Goal: Transaction & Acquisition: Obtain resource

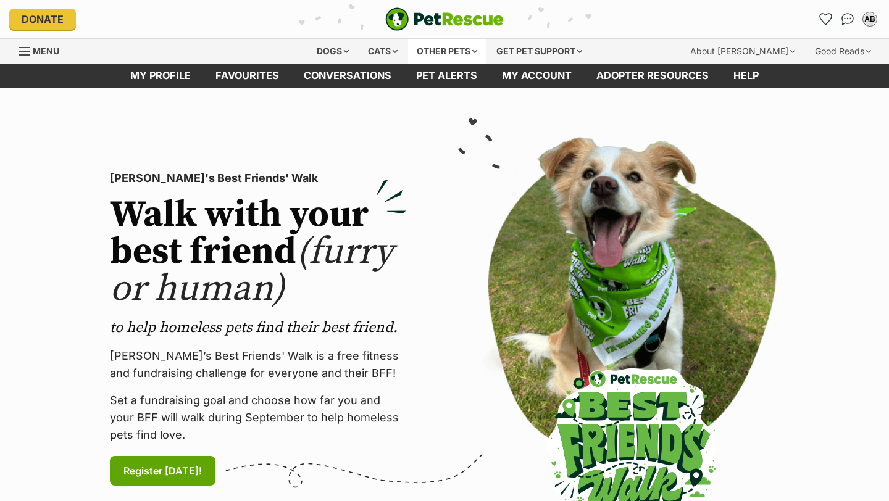
click at [457, 50] on div "Other pets" at bounding box center [447, 51] width 78 height 25
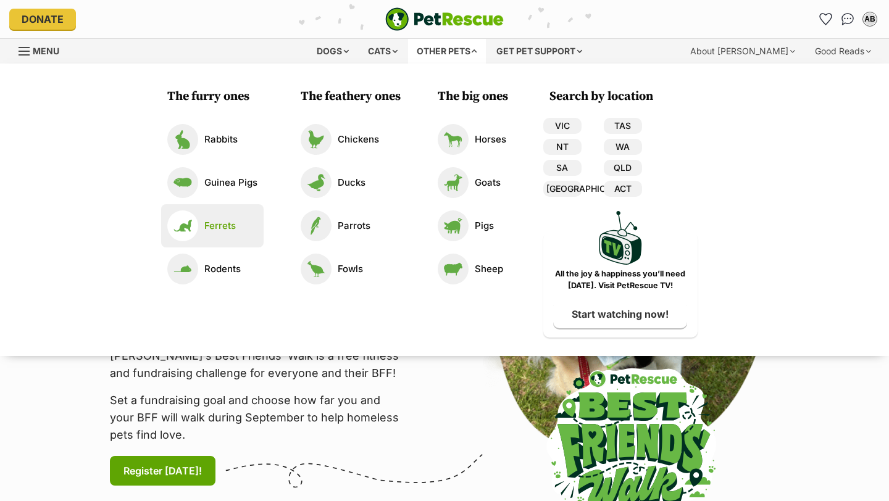
click at [219, 230] on p "Ferrets" at bounding box center [219, 226] width 31 height 14
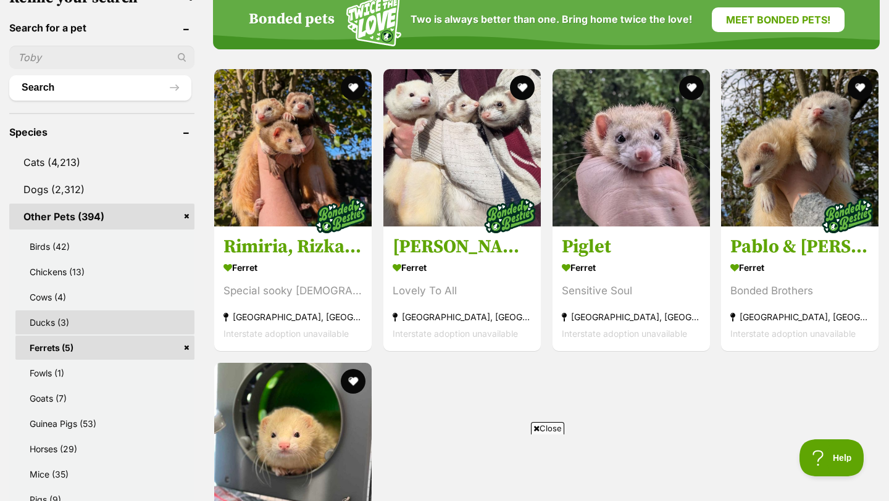
scroll to position [414, 0]
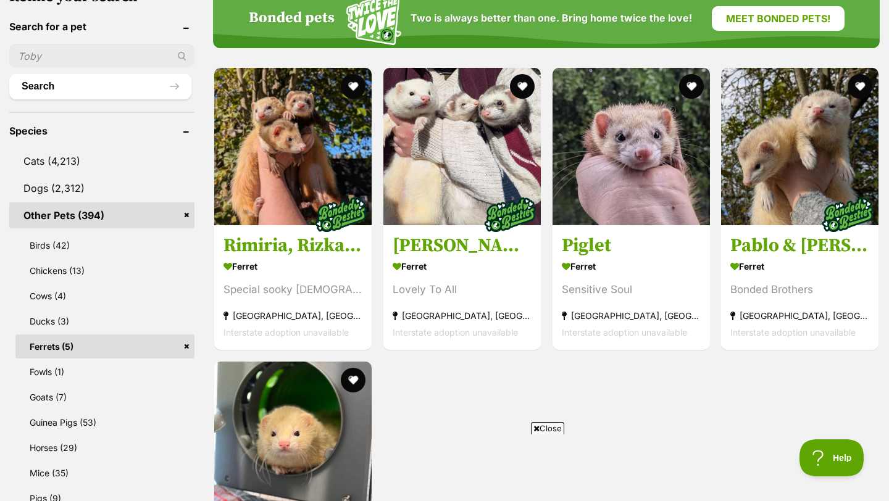
click at [188, 349] on link "Ferrets (5)" at bounding box center [104, 347] width 179 height 24
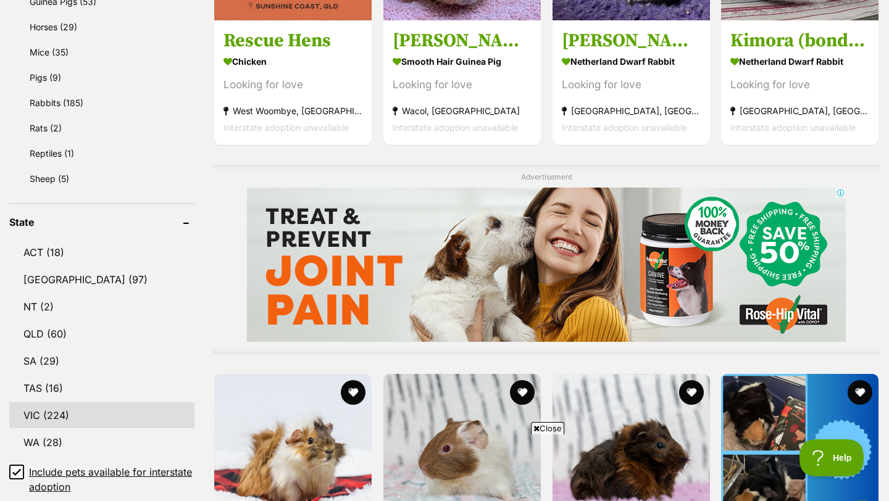
click at [79, 414] on link "VIC (224)" at bounding box center [101, 416] width 185 height 26
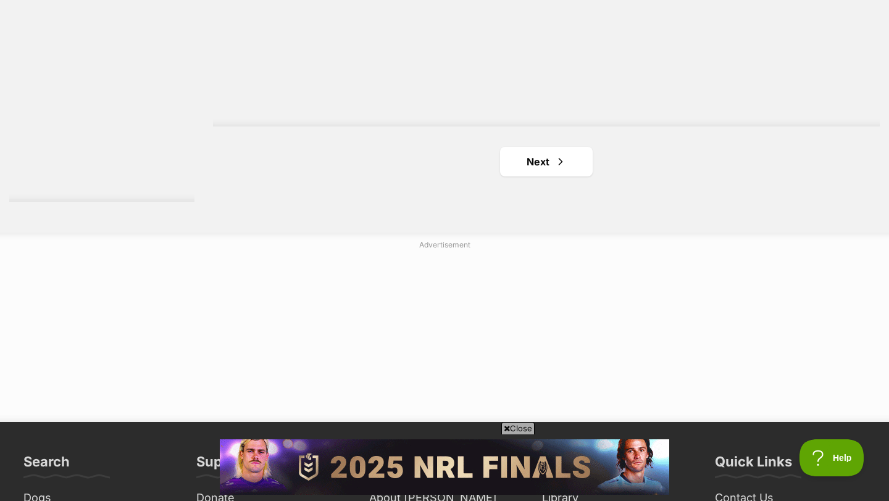
scroll to position [2436, 0]
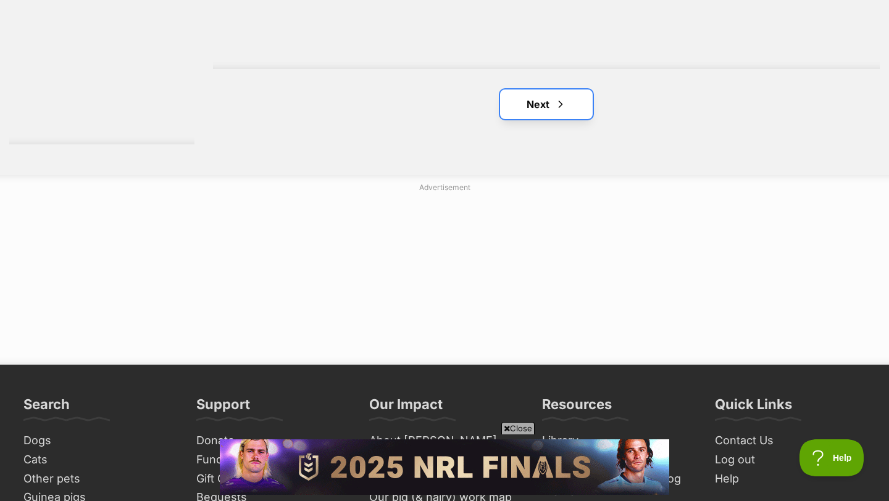
click at [578, 110] on link "Next" at bounding box center [546, 105] width 93 height 30
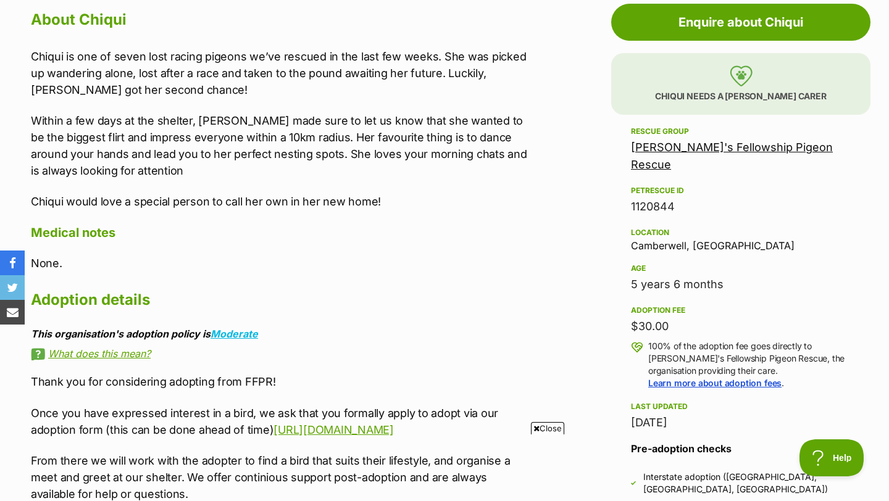
scroll to position [691, 0]
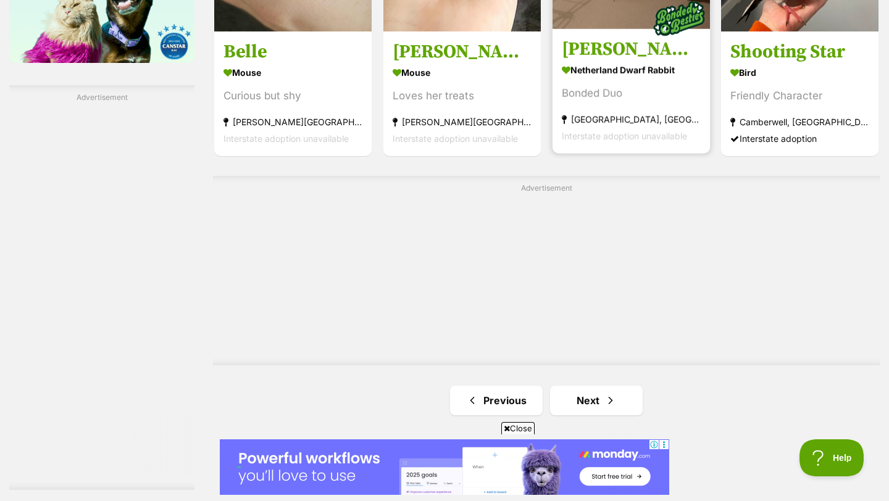
scroll to position [2188, 0]
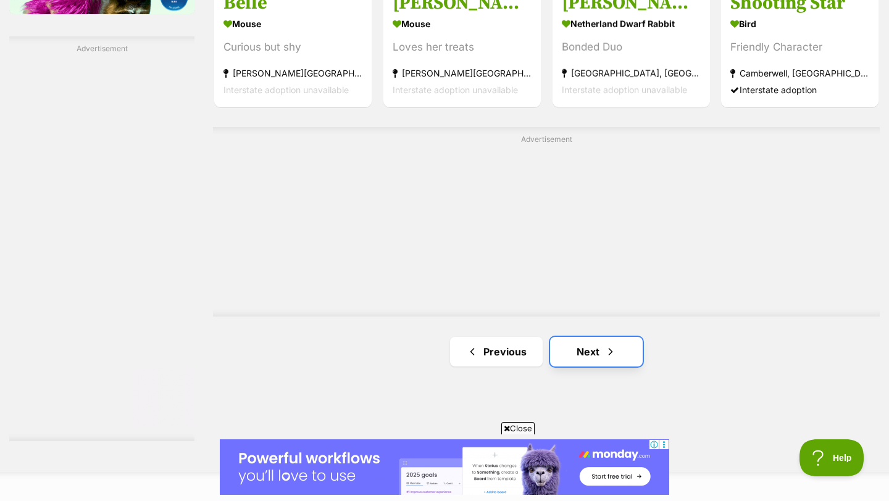
click at [603, 353] on link "Next" at bounding box center [596, 352] width 93 height 30
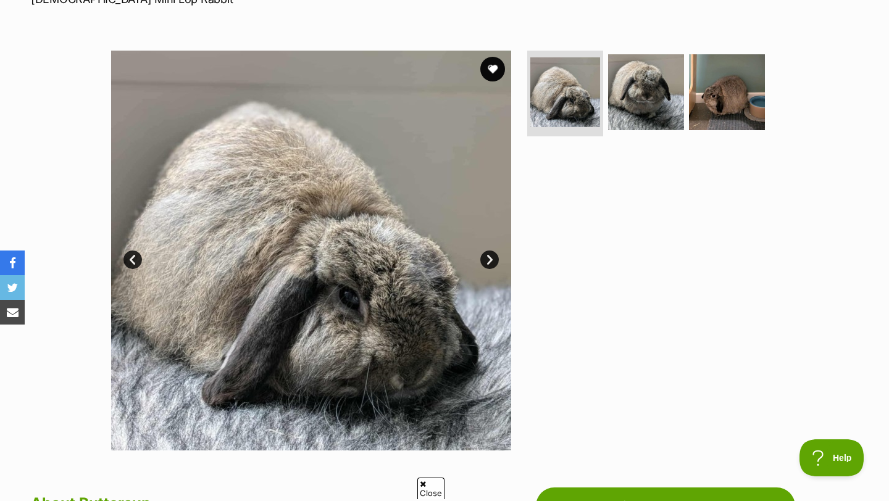
scroll to position [165, 0]
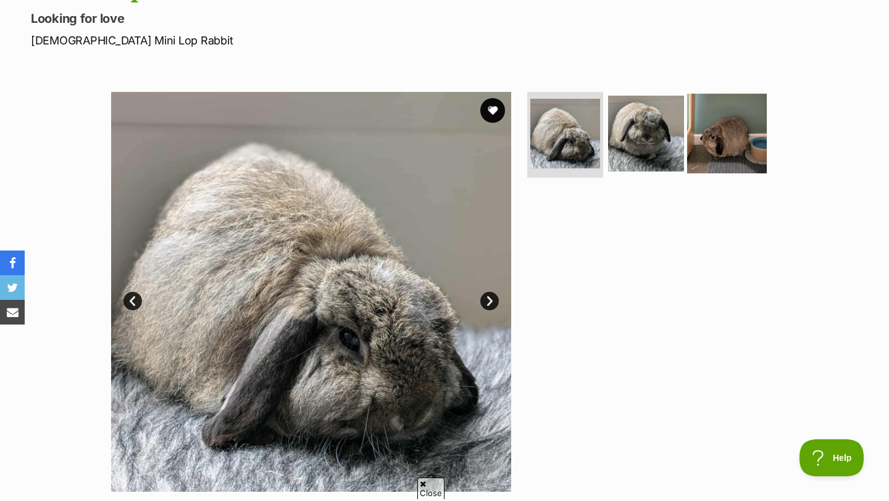
click at [702, 150] on img at bounding box center [727, 133] width 80 height 80
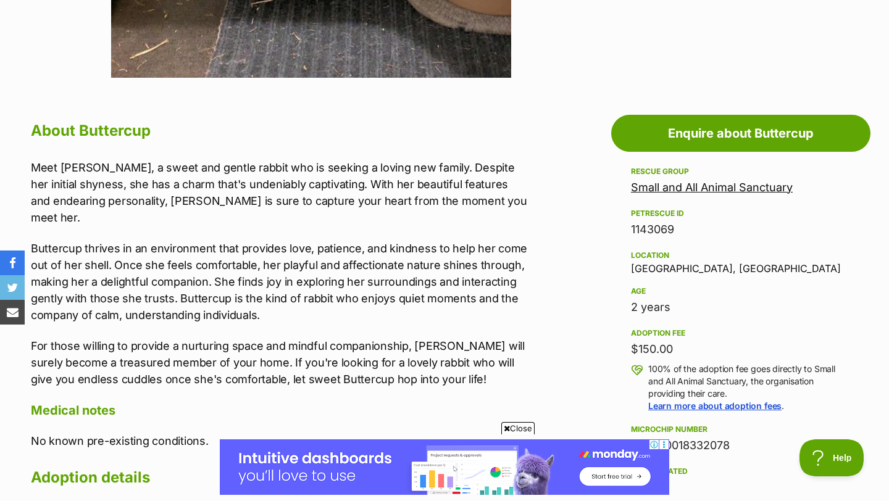
scroll to position [580, 0]
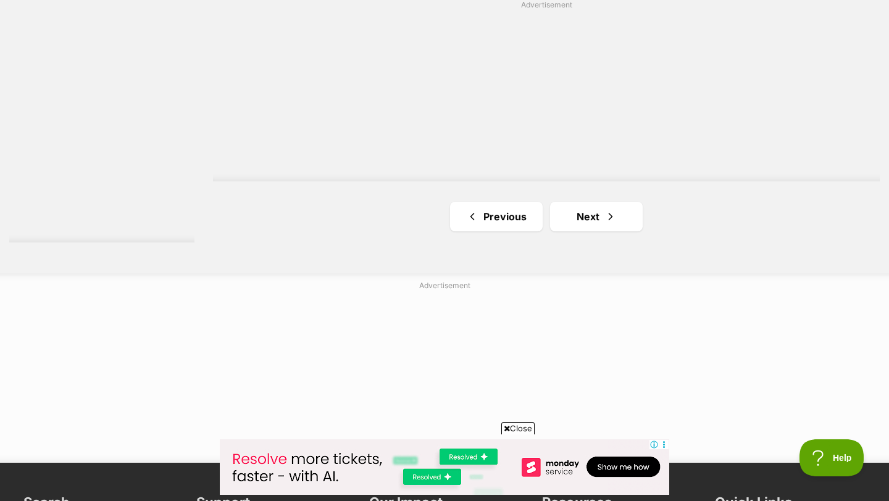
scroll to position [2457, 0]
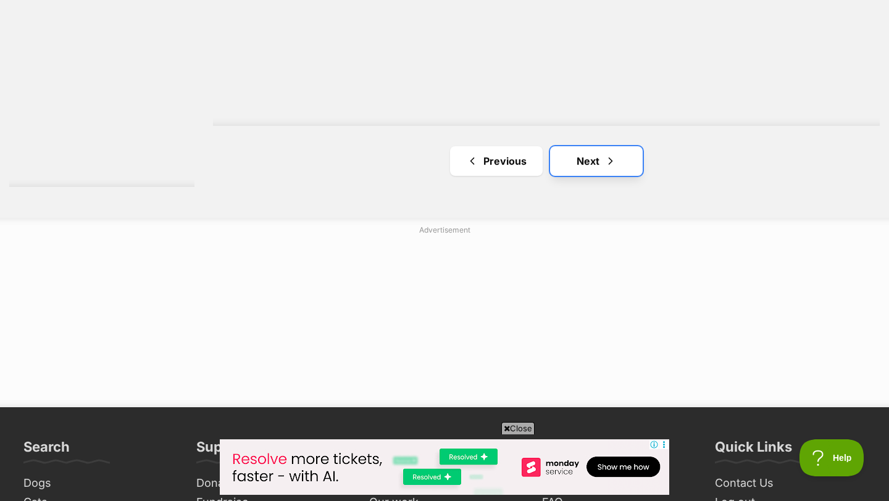
click at [617, 157] on link "Next" at bounding box center [596, 161] width 93 height 30
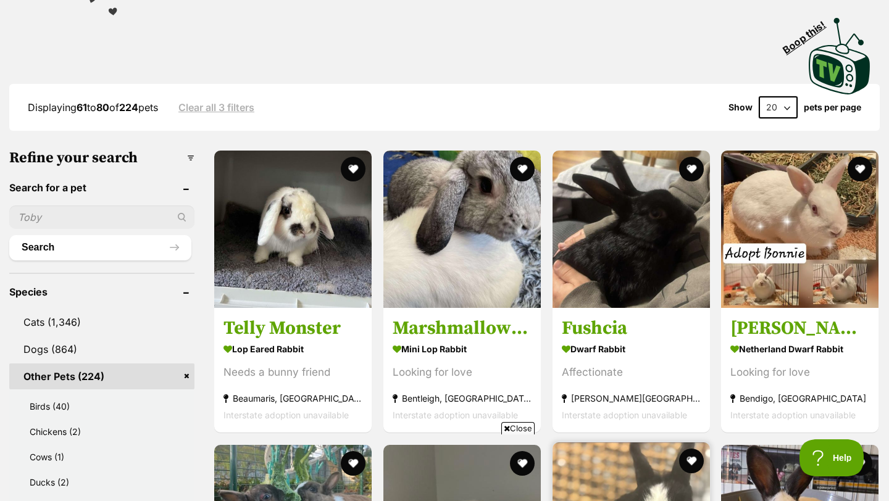
scroll to position [334, 0]
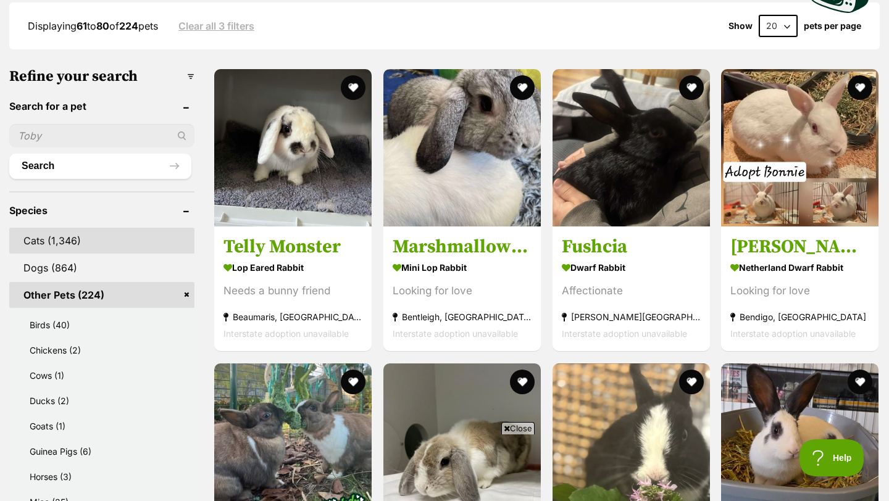
click at [63, 240] on link "Cats (1,346)" at bounding box center [101, 241] width 185 height 26
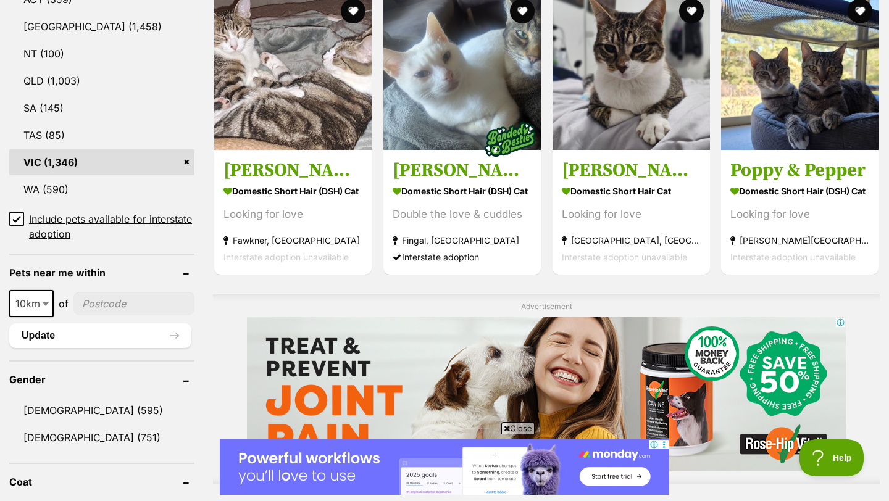
click at [15, 218] on icon at bounding box center [16, 219] width 7 height 6
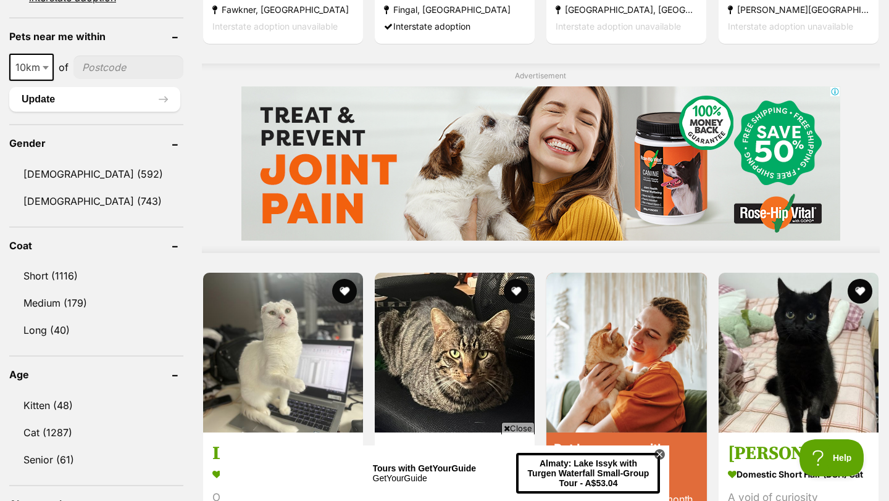
scroll to position [948, 0]
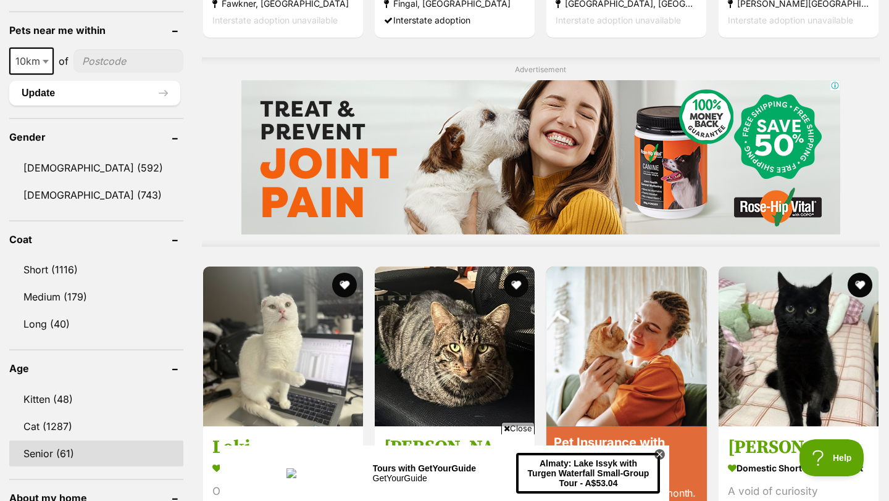
click at [47, 441] on link "Senior (61)" at bounding box center [96, 454] width 174 height 26
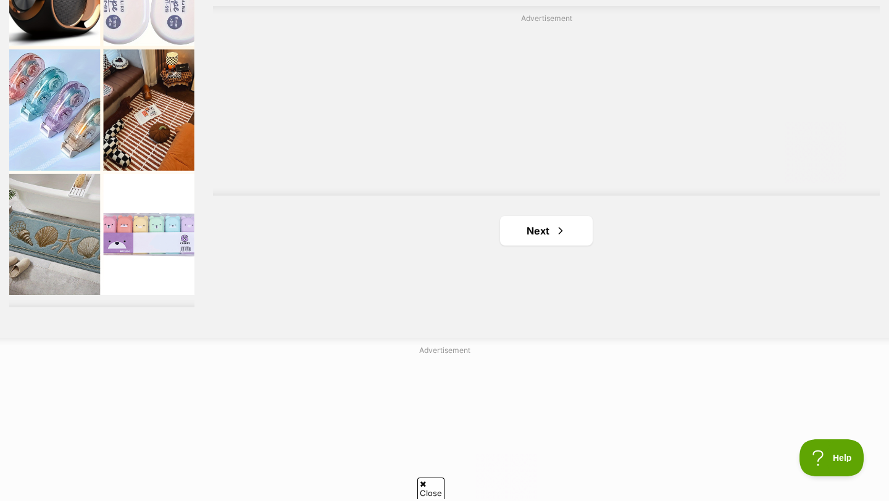
scroll to position [2232, 0]
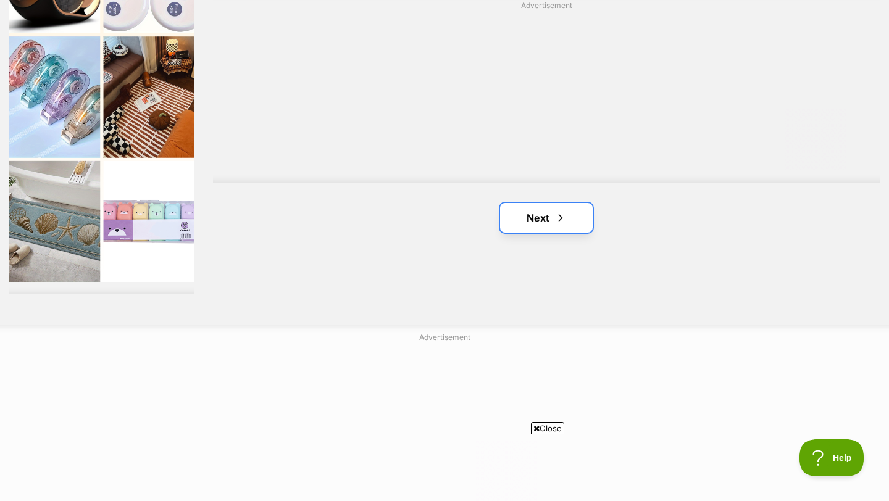
click at [549, 223] on link "Next" at bounding box center [546, 218] width 93 height 30
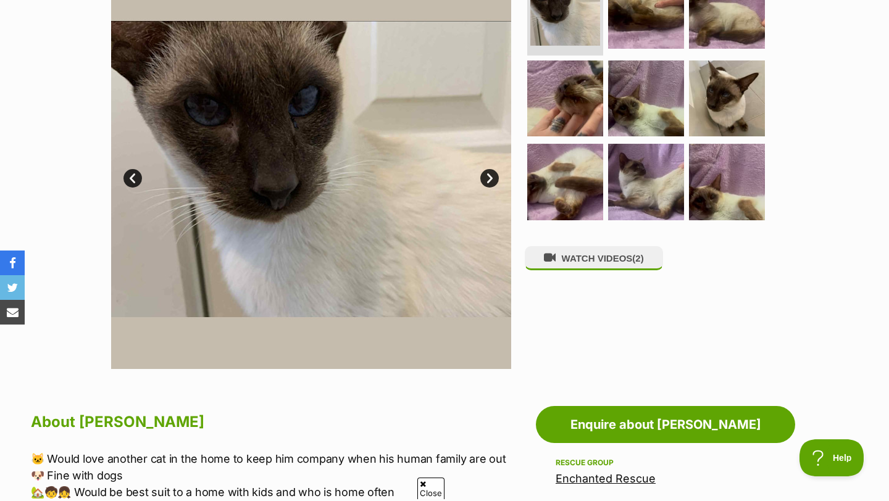
click at [489, 171] on link "Next" at bounding box center [489, 178] width 19 height 19
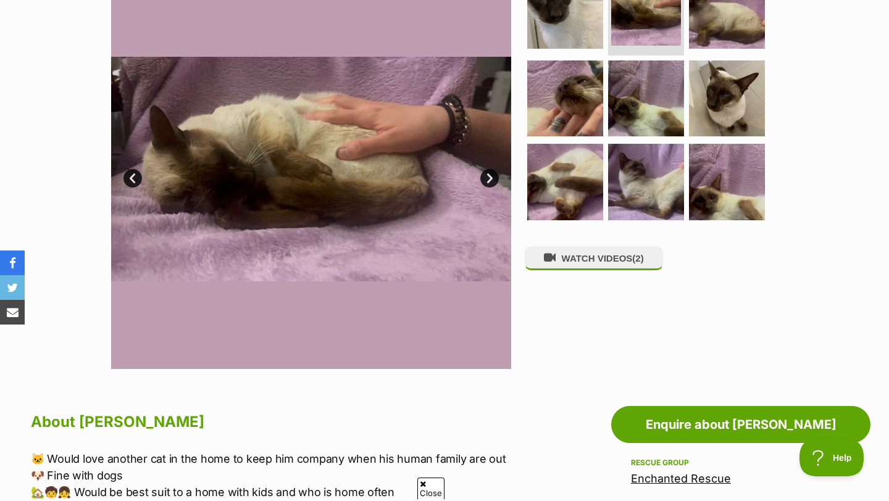
click at [489, 171] on link "Next" at bounding box center [489, 178] width 19 height 19
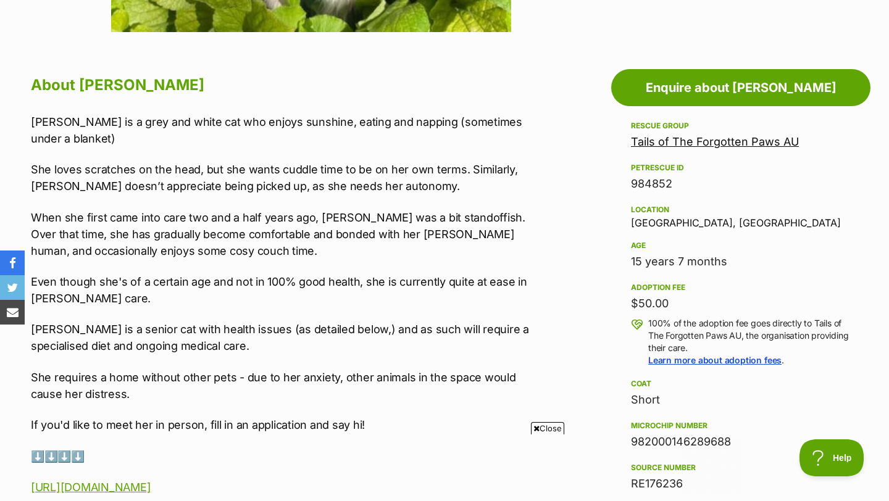
scroll to position [630, 0]
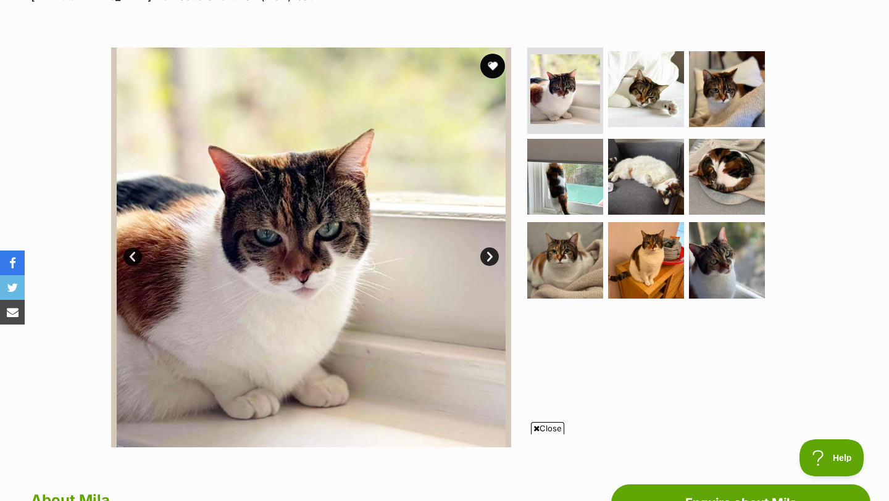
scroll to position [208, 0]
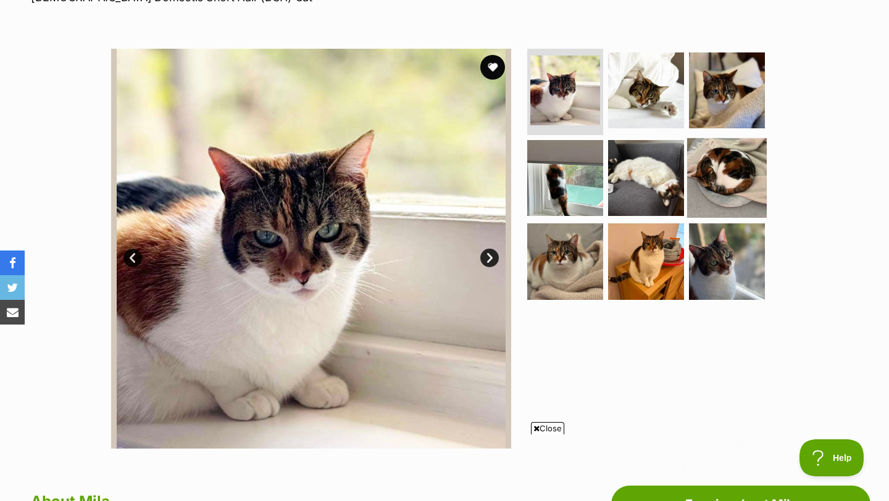
click at [712, 191] on img at bounding box center [727, 178] width 80 height 80
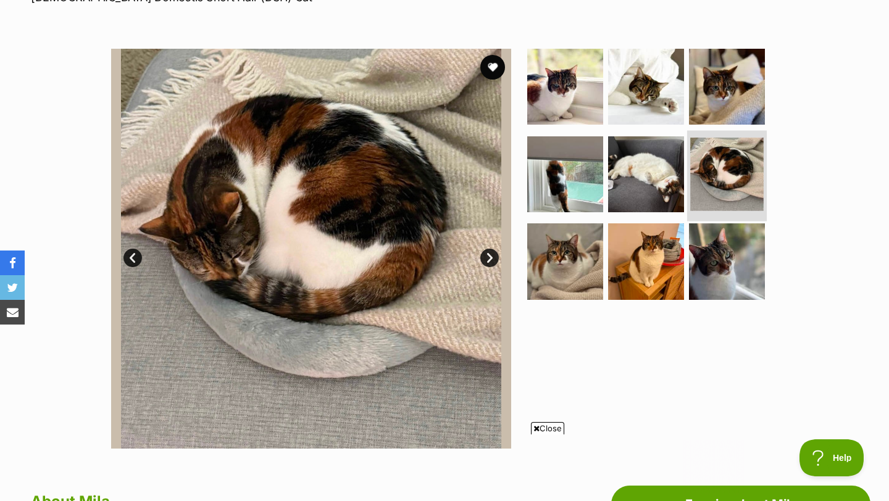
scroll to position [0, 0]
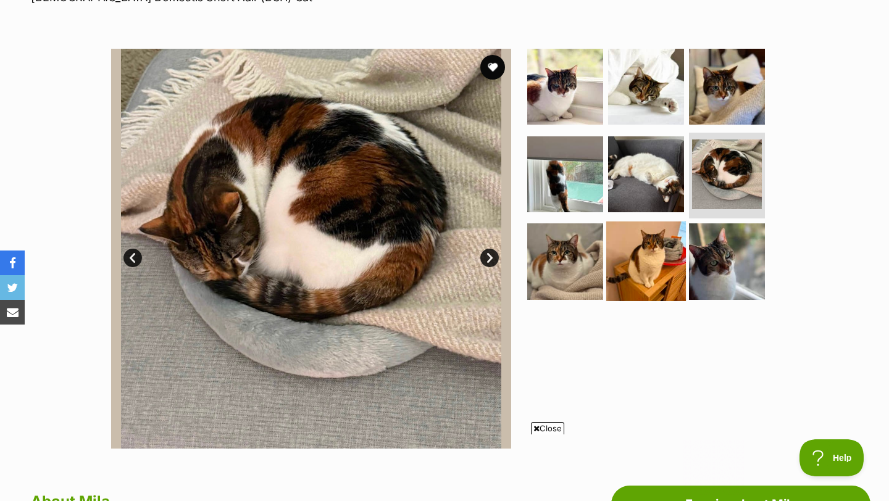
click at [667, 256] on img at bounding box center [646, 262] width 80 height 80
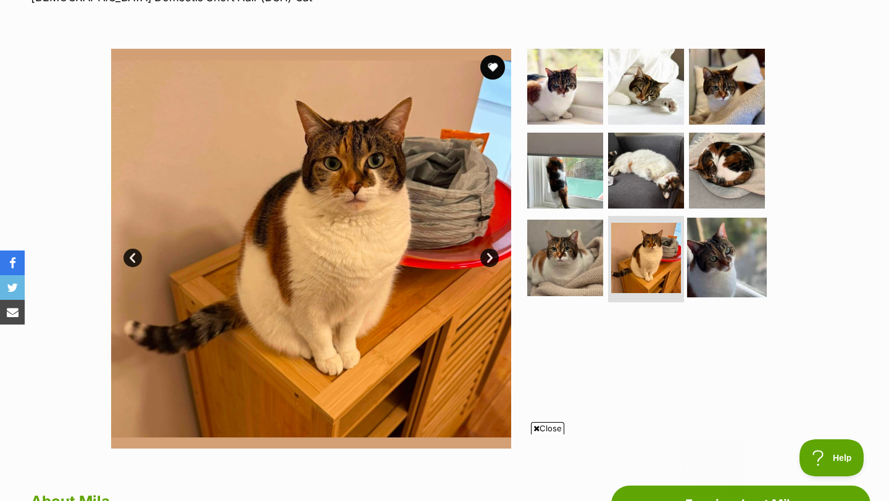
click at [703, 258] on img at bounding box center [727, 258] width 80 height 80
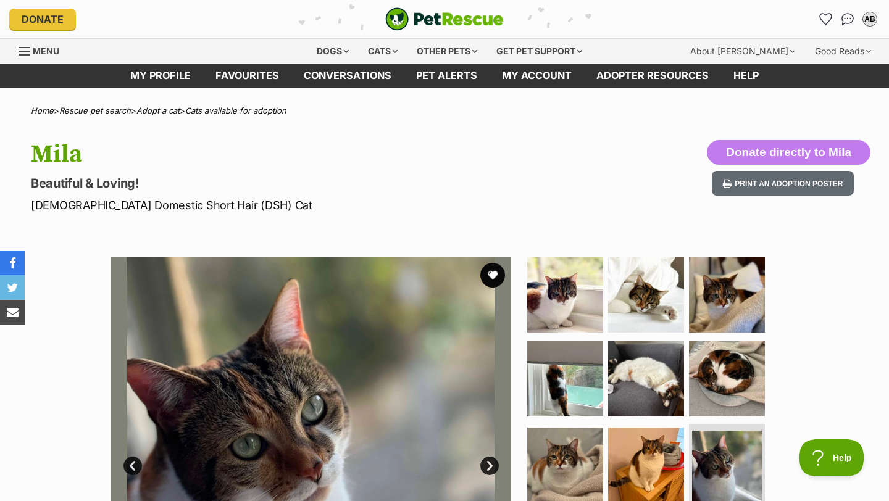
click at [501, 263] on img at bounding box center [311, 457] width 400 height 400
click at [498, 270] on button "favourite" at bounding box center [492, 275] width 27 height 27
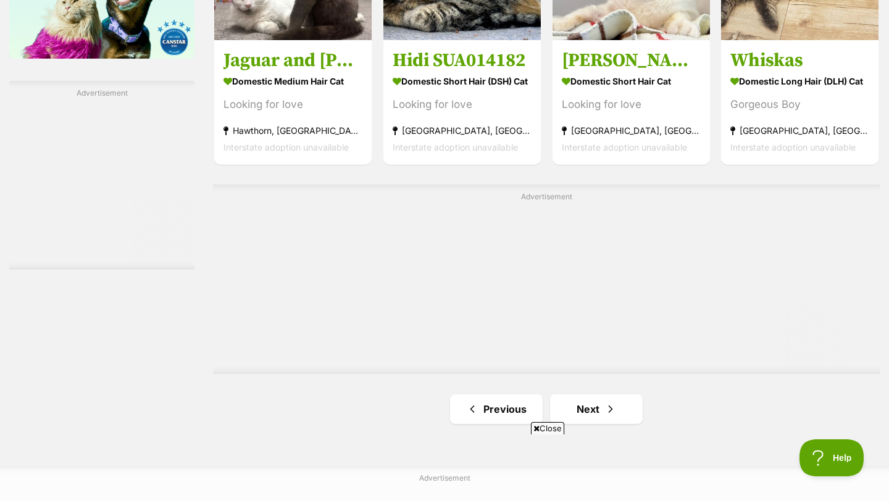
scroll to position [2058, 0]
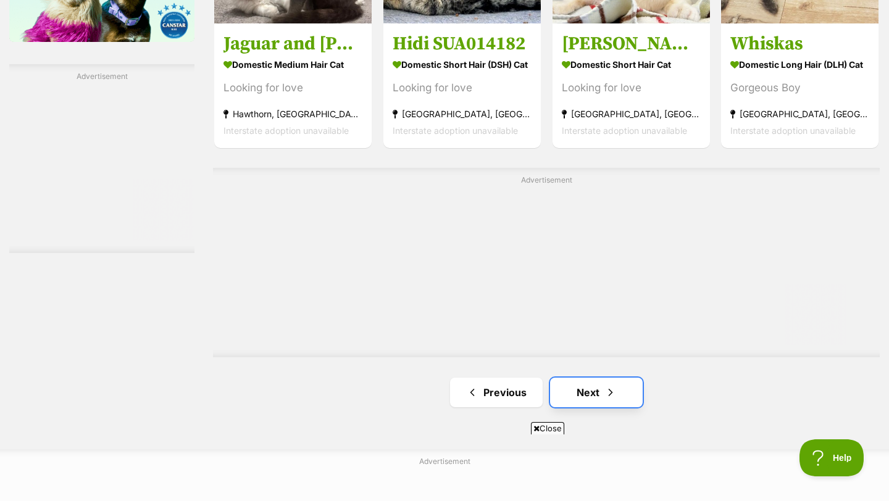
click at [589, 388] on link "Next" at bounding box center [596, 393] width 93 height 30
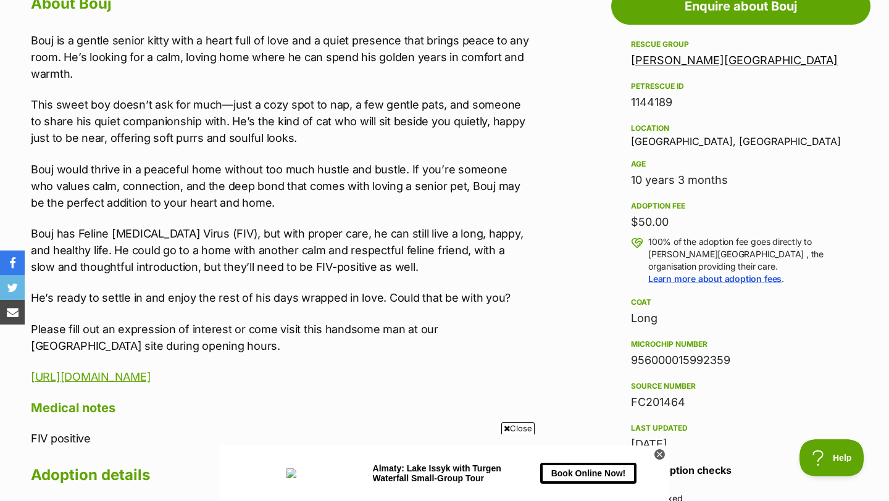
scroll to position [709, 0]
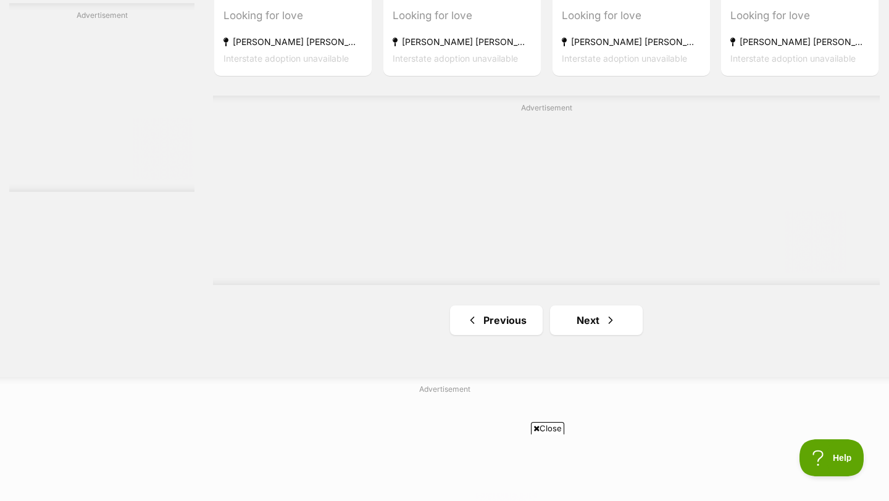
scroll to position [2209, 0]
click at [591, 320] on link "Next" at bounding box center [596, 319] width 93 height 30
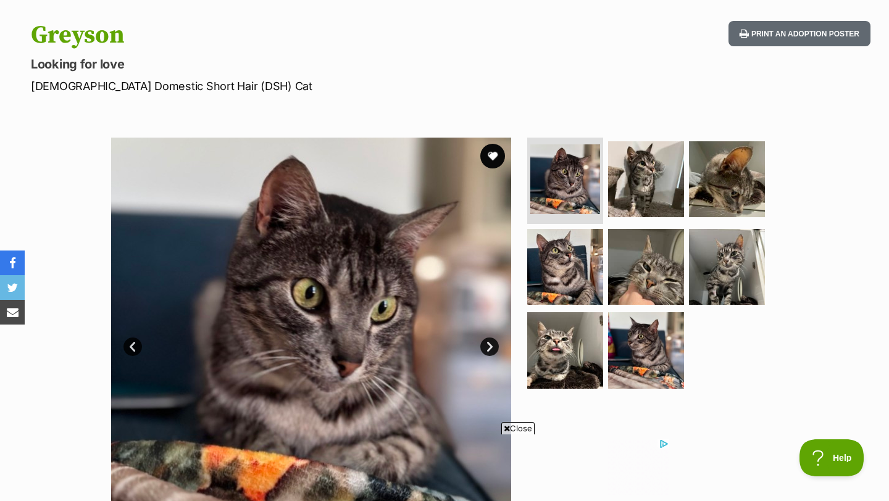
scroll to position [102, 0]
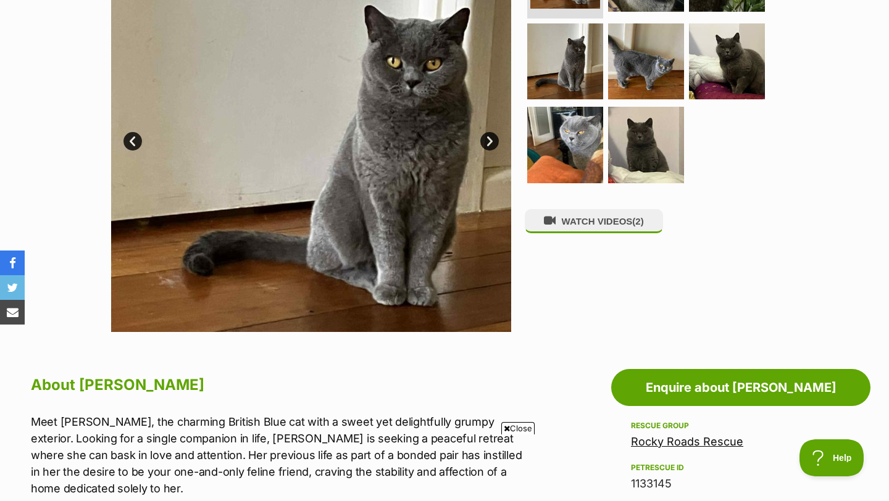
scroll to position [309, 0]
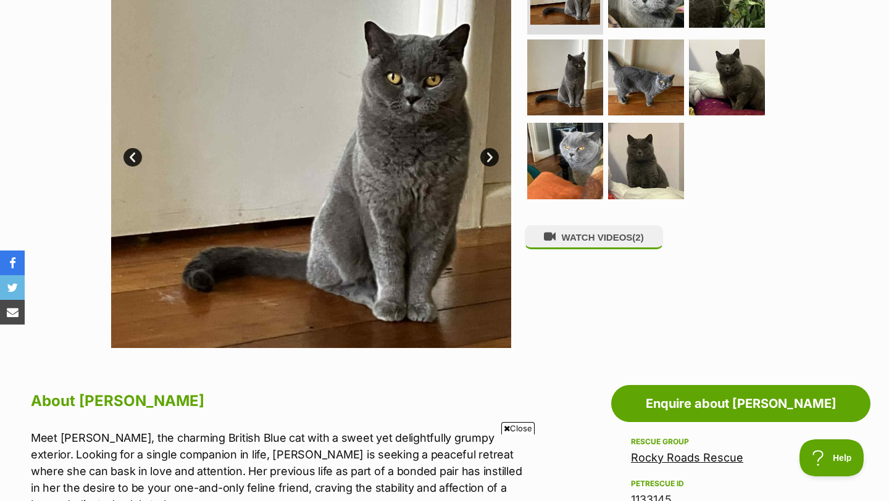
click at [495, 151] on link "Next" at bounding box center [489, 157] width 19 height 19
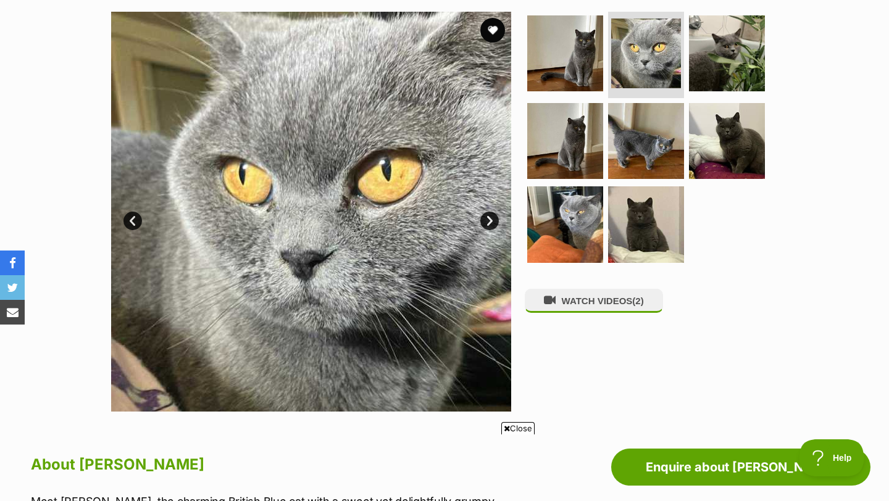
scroll to position [233, 0]
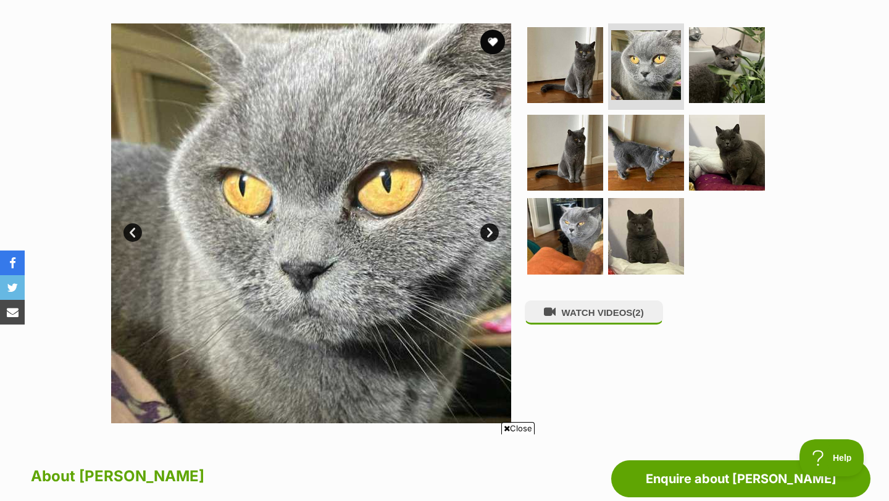
click at [485, 225] on link "Next" at bounding box center [489, 232] width 19 height 19
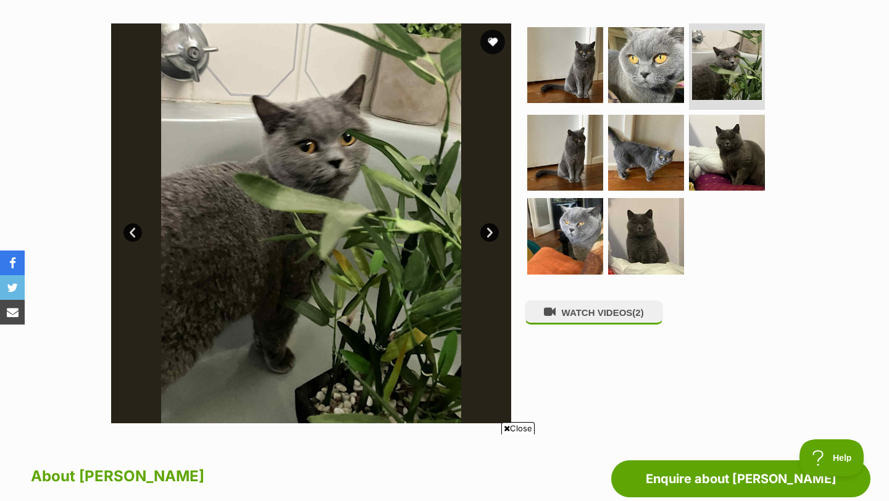
click at [485, 227] on link "Next" at bounding box center [489, 232] width 19 height 19
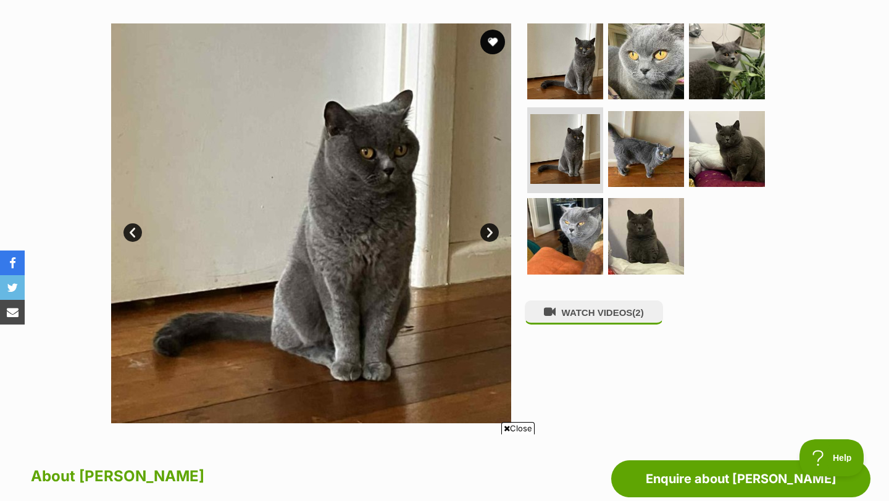
click at [485, 227] on link "Next" at bounding box center [489, 232] width 19 height 19
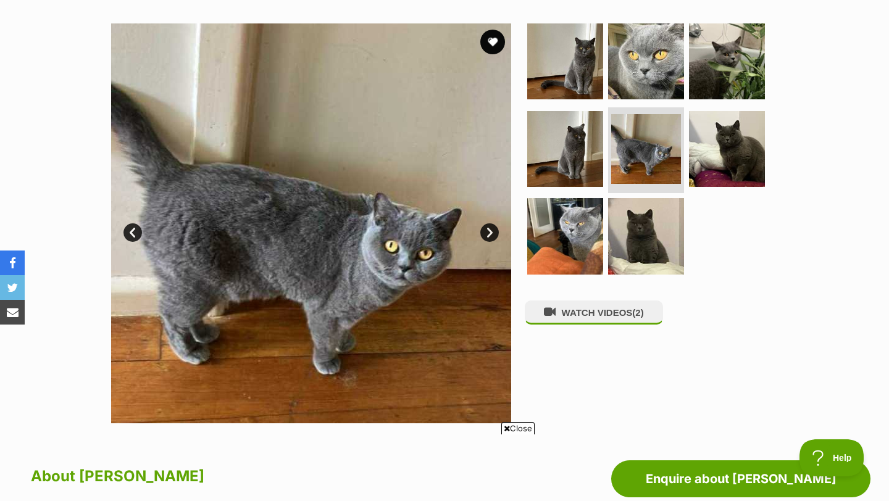
click at [485, 227] on link "Next" at bounding box center [489, 232] width 19 height 19
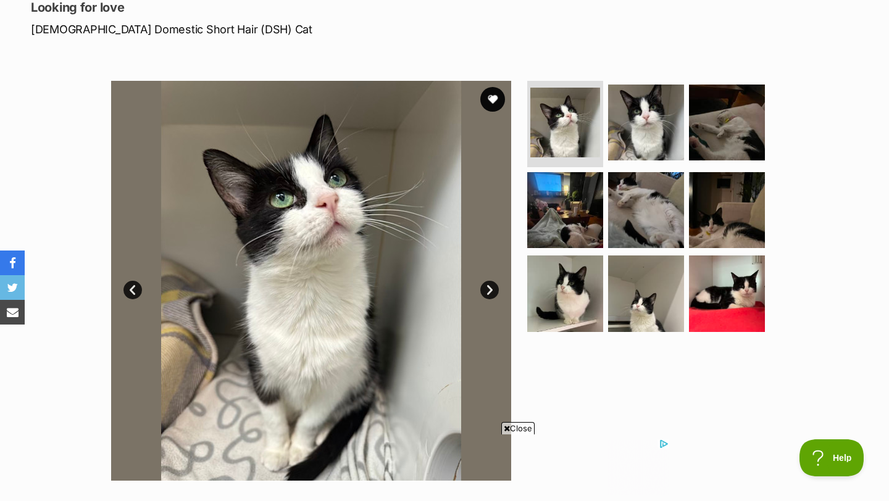
scroll to position [175, 0]
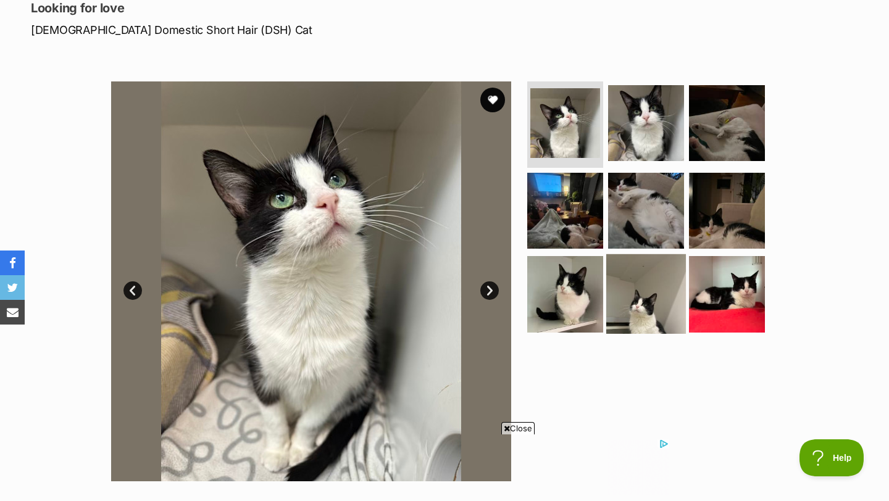
click at [657, 297] on img at bounding box center [646, 294] width 80 height 80
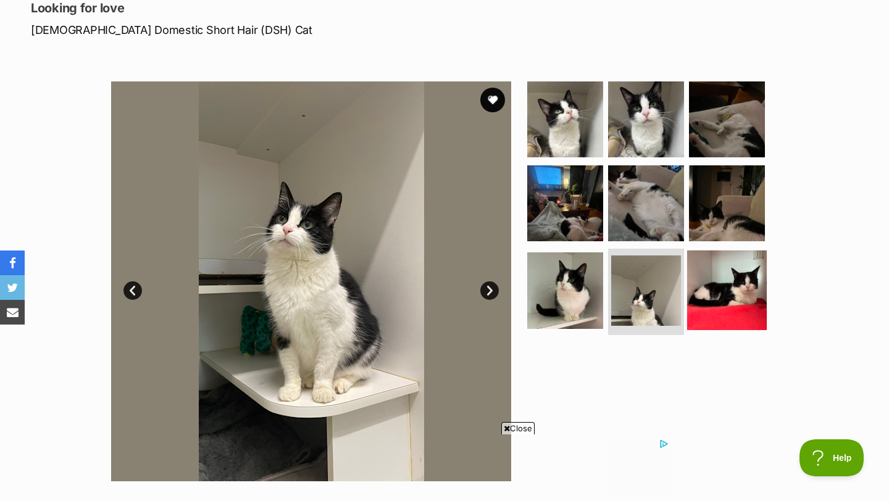
click at [695, 298] on img at bounding box center [727, 291] width 80 height 80
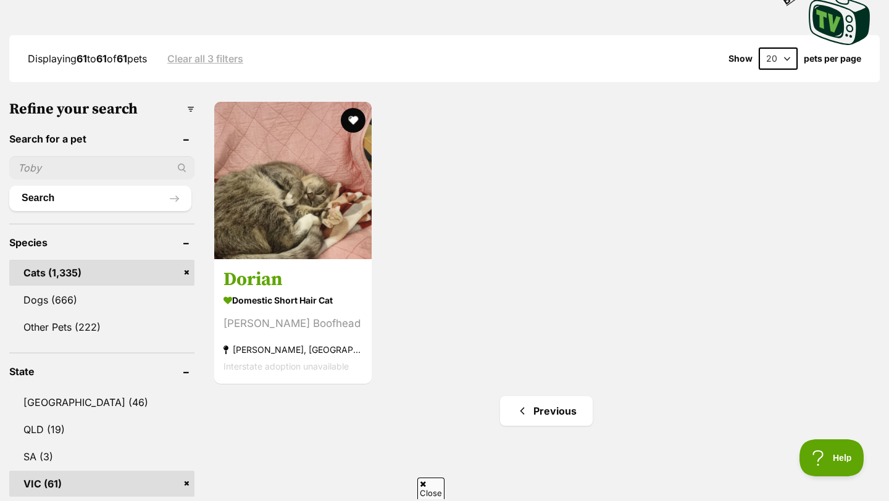
scroll to position [319, 0]
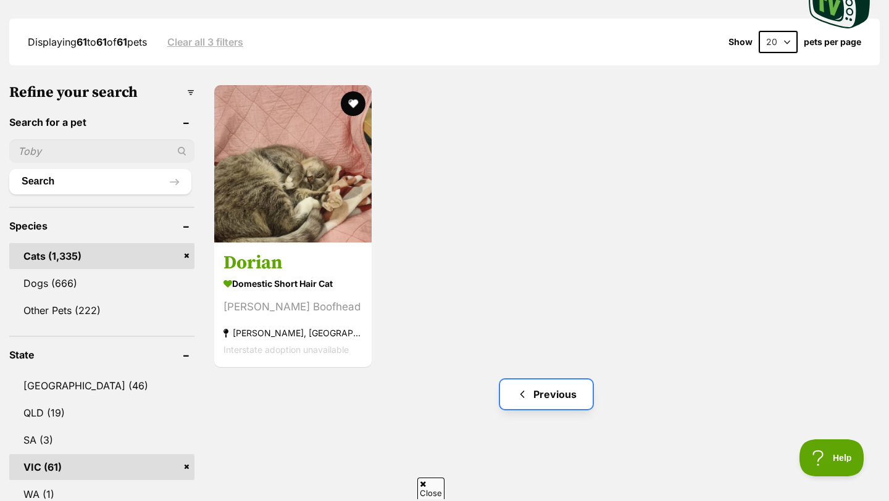
click at [517, 393] on span "Previous page" at bounding box center [522, 394] width 12 height 15
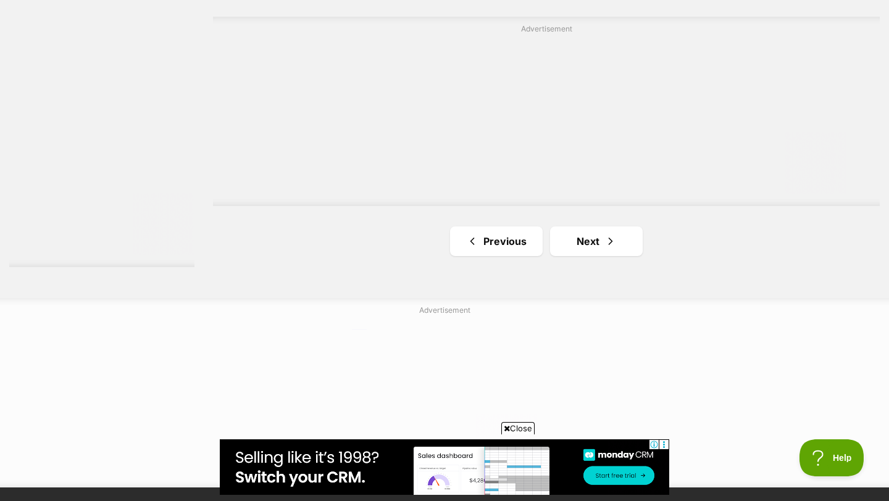
scroll to position [2314, 0]
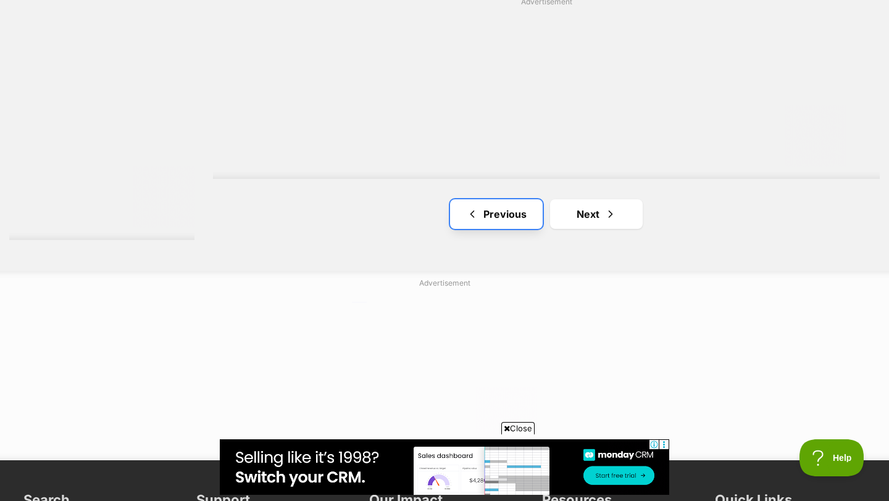
click at [522, 221] on link "Previous" at bounding box center [496, 214] width 93 height 30
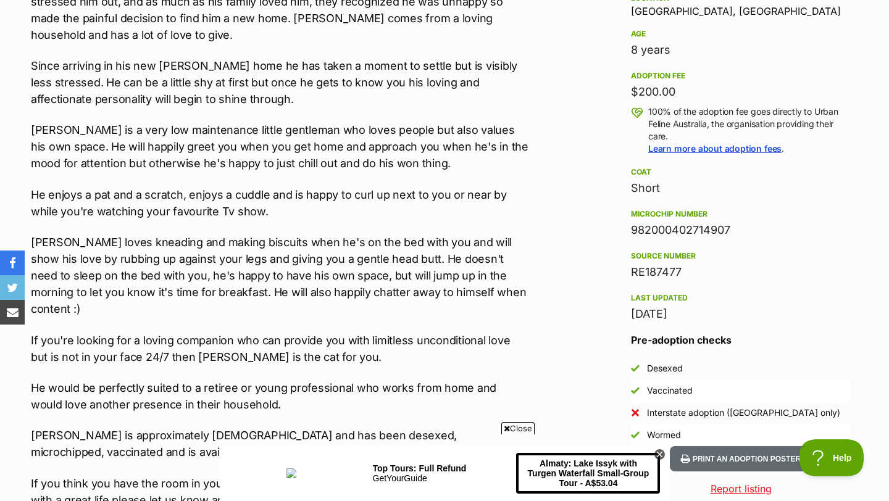
scroll to position [928, 0]
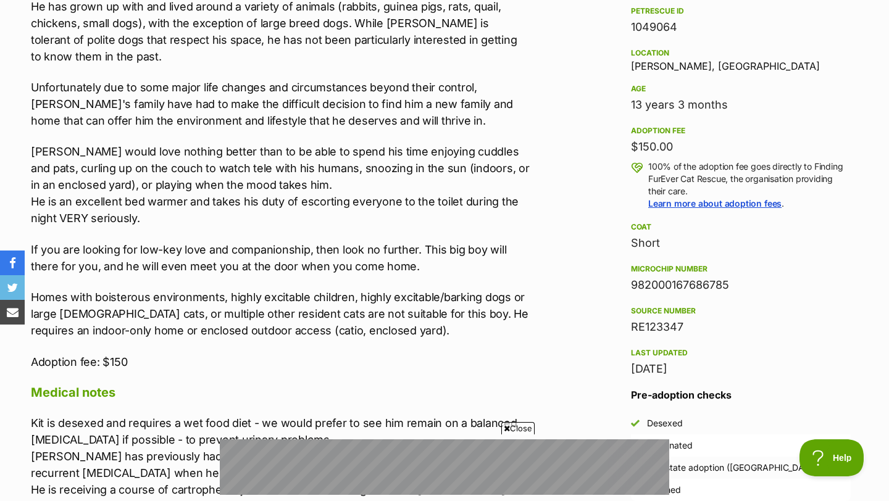
scroll to position [857, 0]
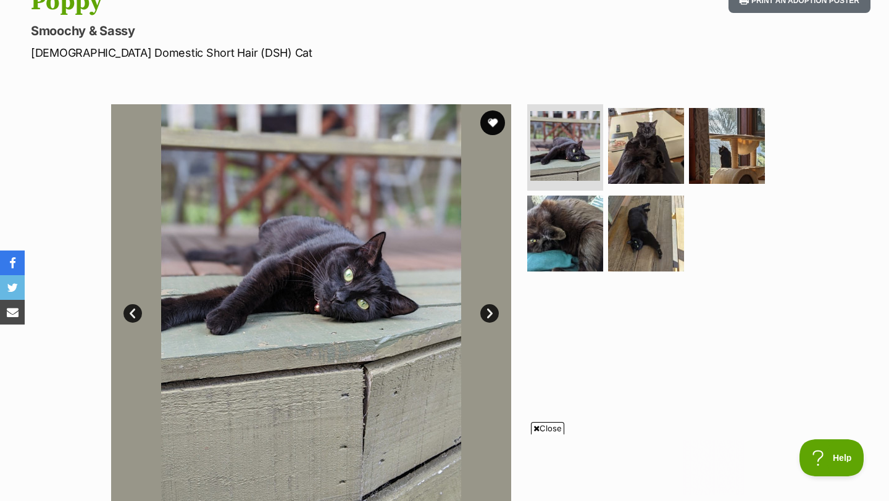
scroll to position [142, 0]
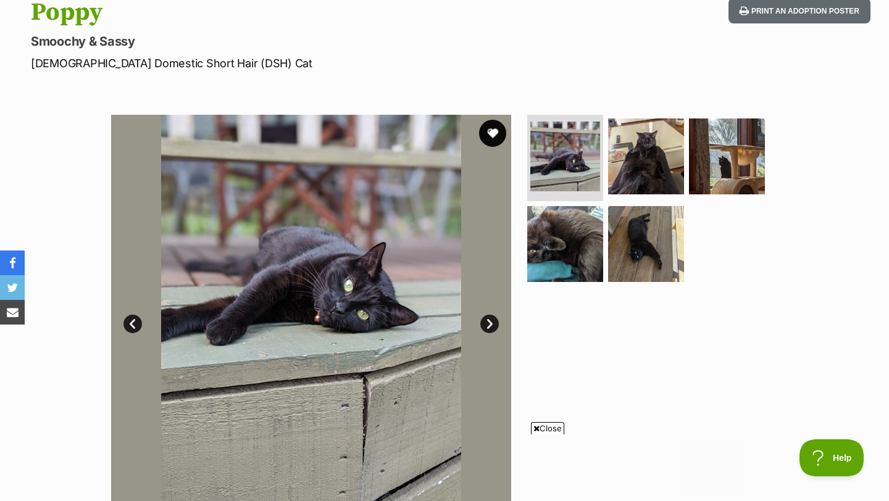
click at [491, 128] on button "favourite" at bounding box center [492, 133] width 27 height 27
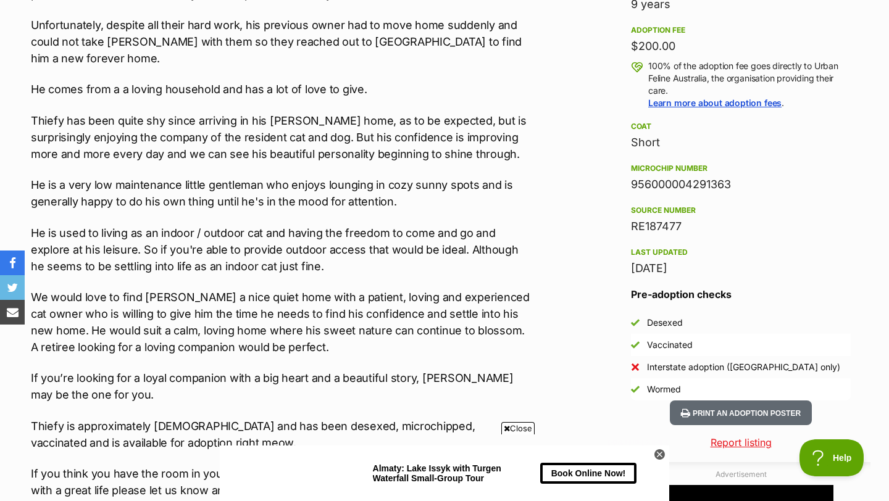
scroll to position [970, 0]
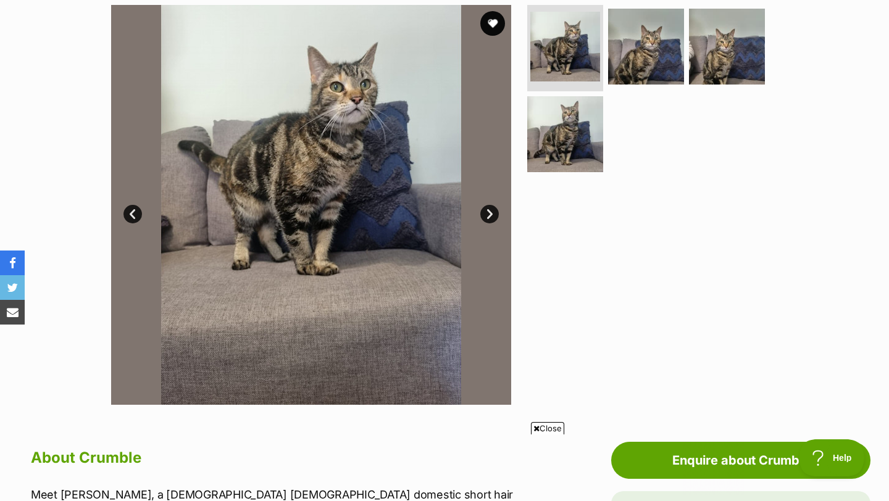
scroll to position [199, 0]
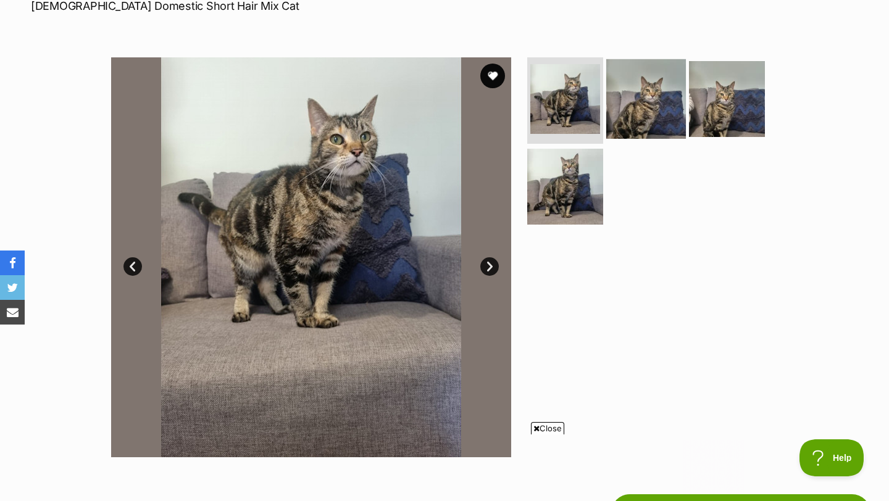
click at [637, 102] on img at bounding box center [646, 99] width 80 height 80
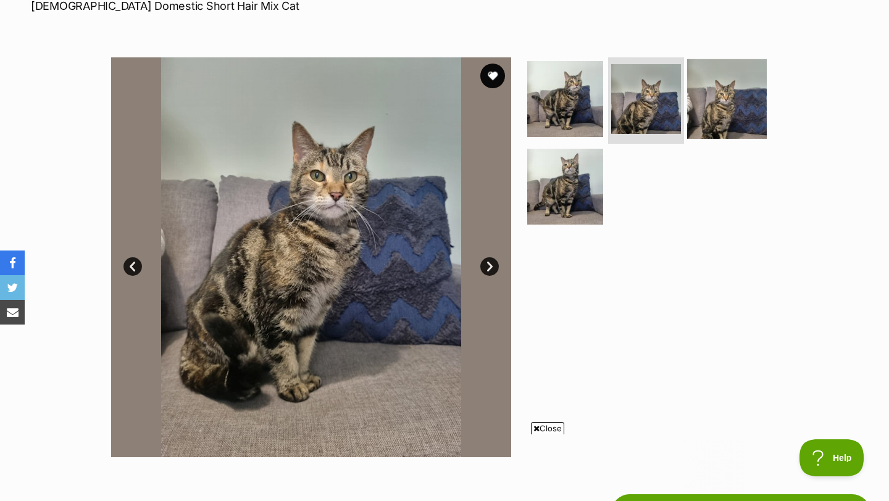
click at [704, 107] on img at bounding box center [727, 99] width 80 height 80
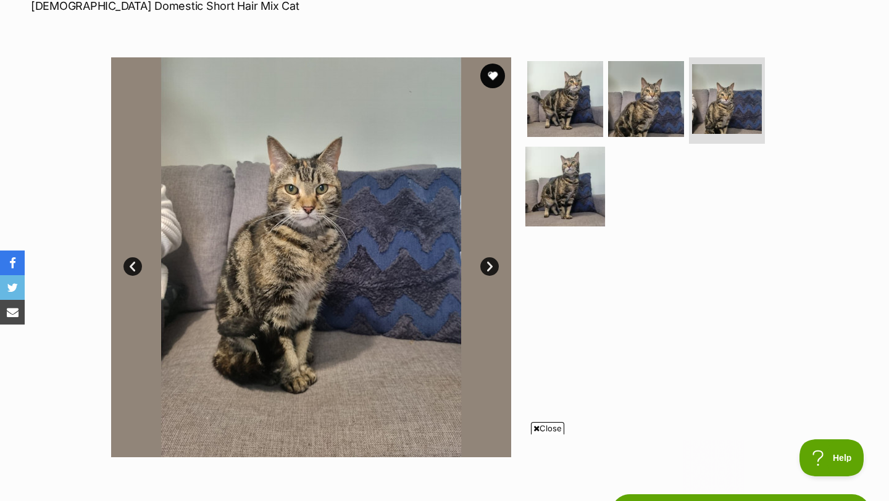
click at [591, 193] on img at bounding box center [565, 186] width 80 height 80
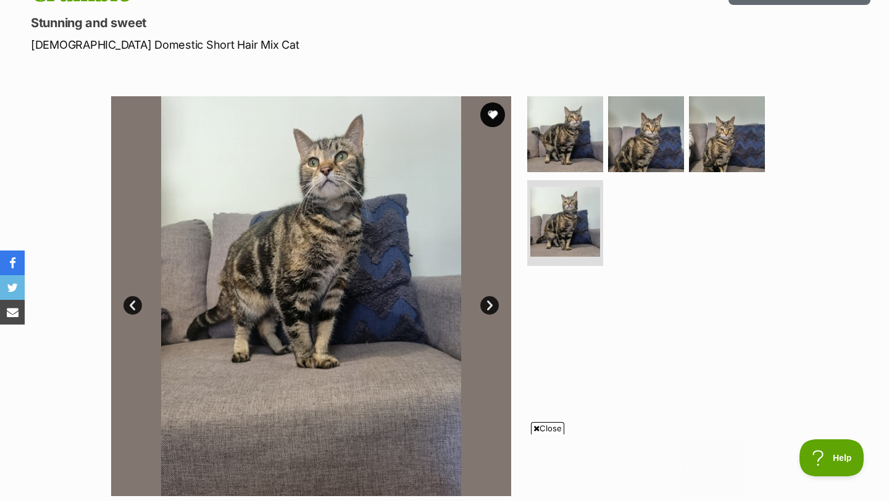
scroll to position [155, 0]
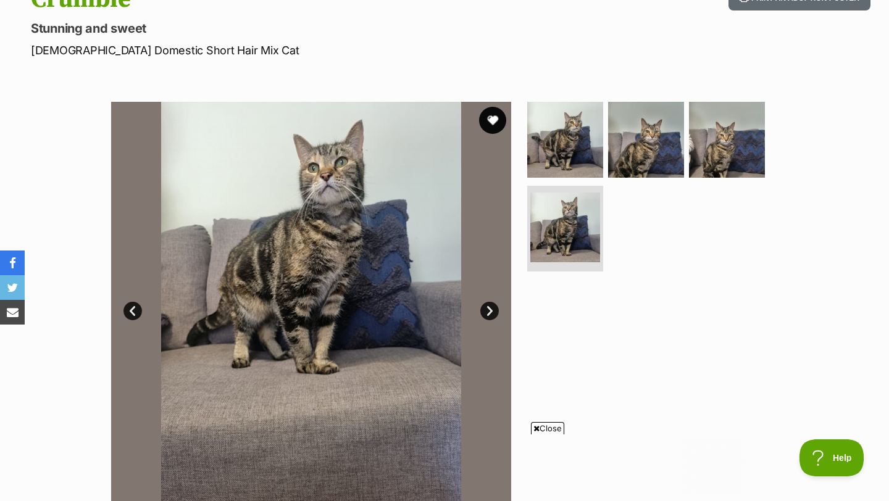
click at [490, 115] on button "favourite" at bounding box center [492, 120] width 27 height 27
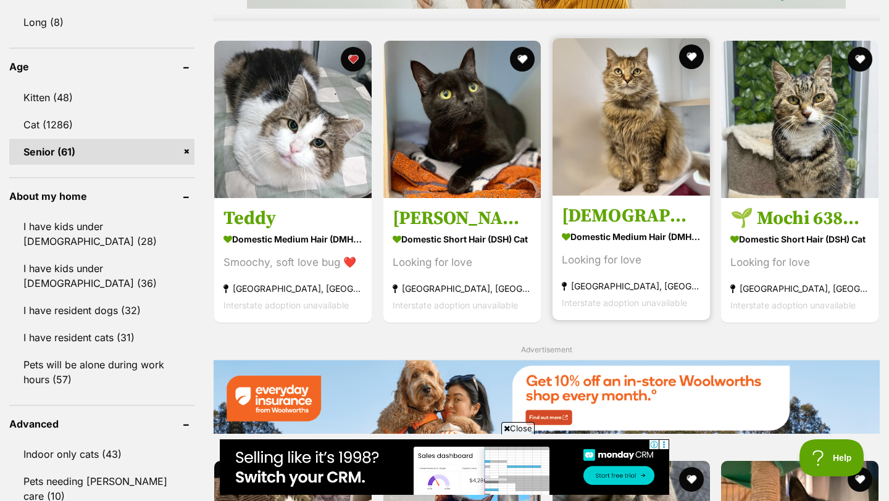
scroll to position [1167, 0]
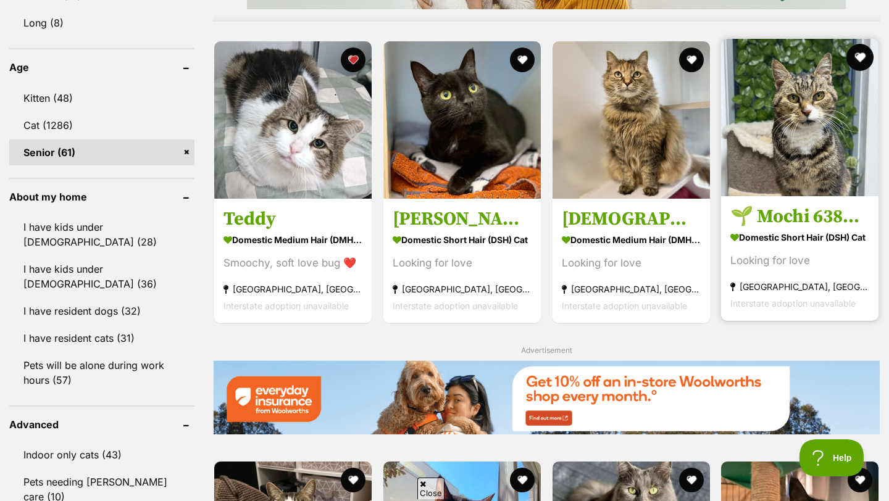
click at [849, 64] on div at bounding box center [799, 118] width 157 height 159
click at [864, 57] on button "favourite" at bounding box center [859, 57] width 27 height 27
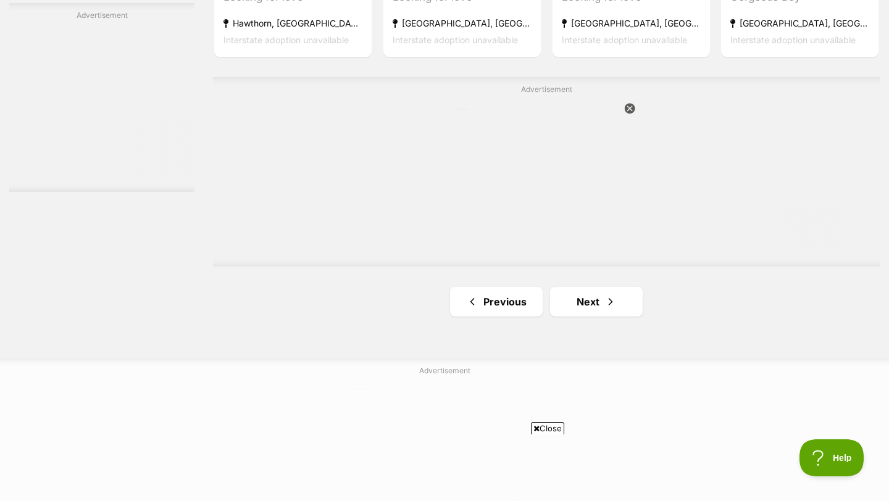
scroll to position [2150, 0]
click at [503, 308] on link "Previous" at bounding box center [496, 300] width 93 height 30
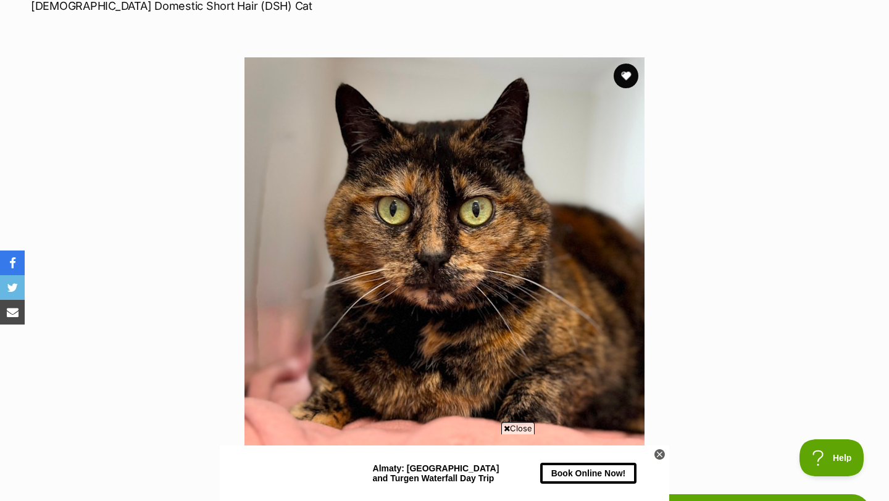
scroll to position [179, 0]
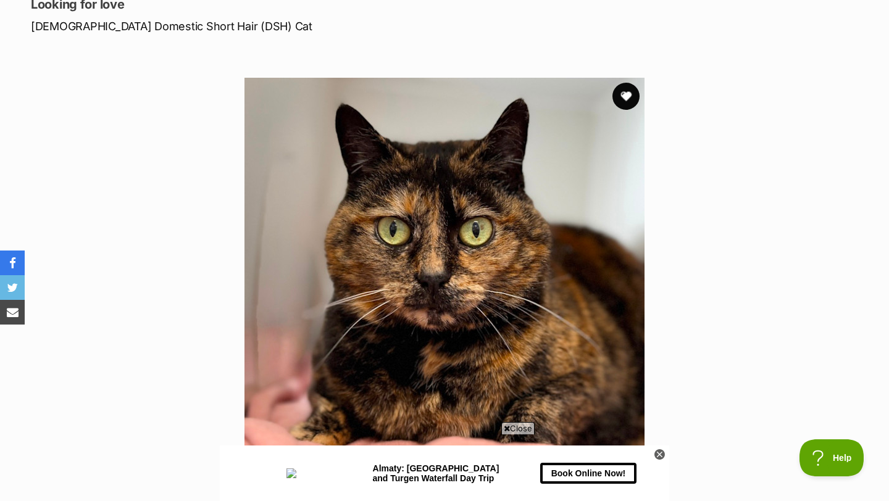
click at [628, 87] on button "favourite" at bounding box center [625, 96] width 27 height 27
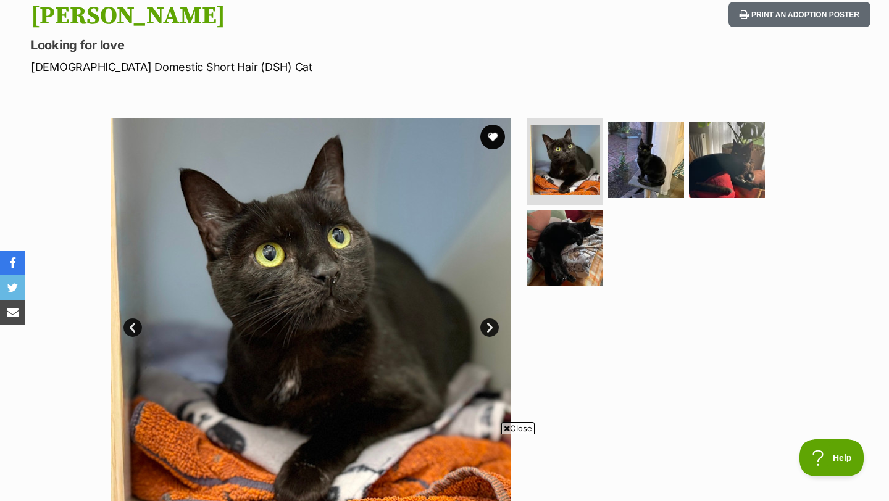
scroll to position [115, 0]
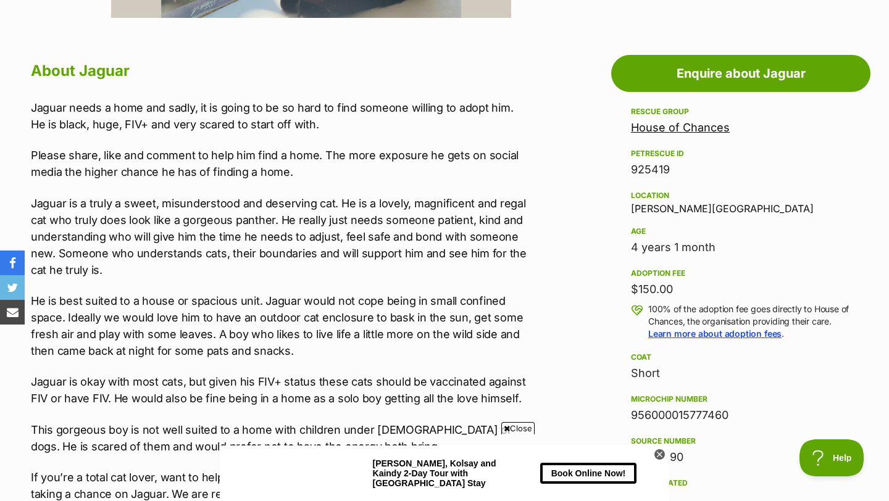
scroll to position [646, 0]
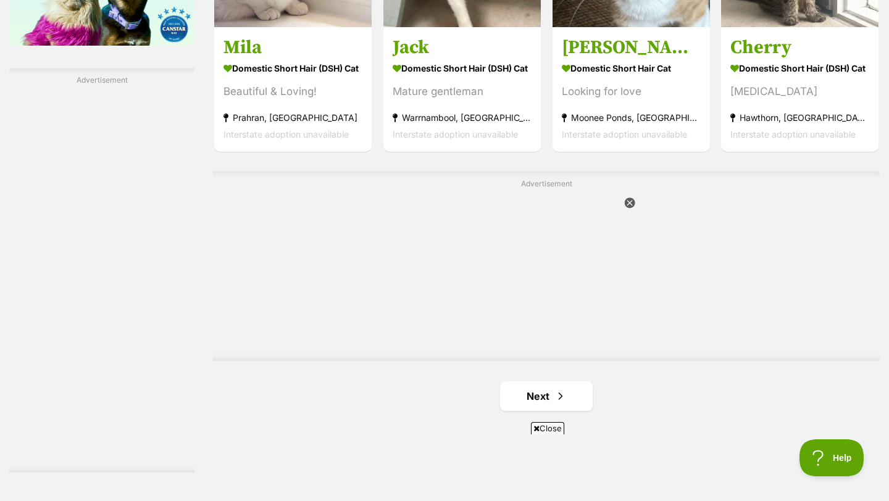
scroll to position [2129, 0]
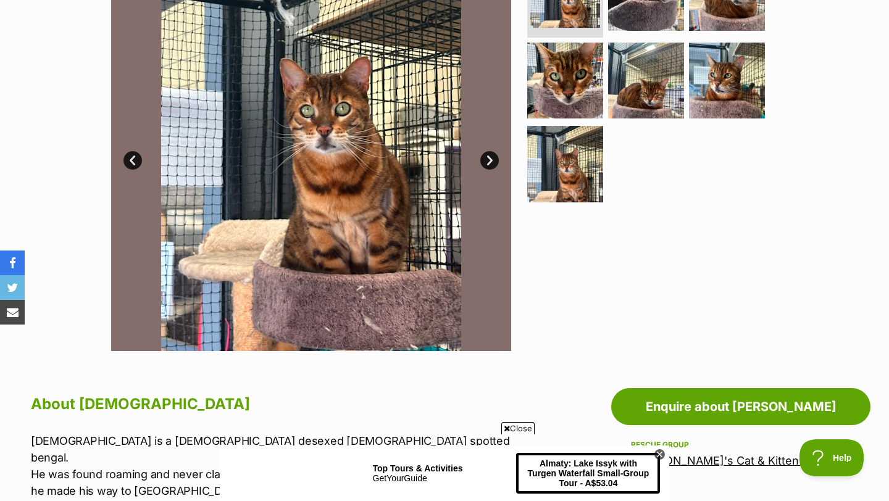
scroll to position [304, 0]
